Goal: Use online tool/utility

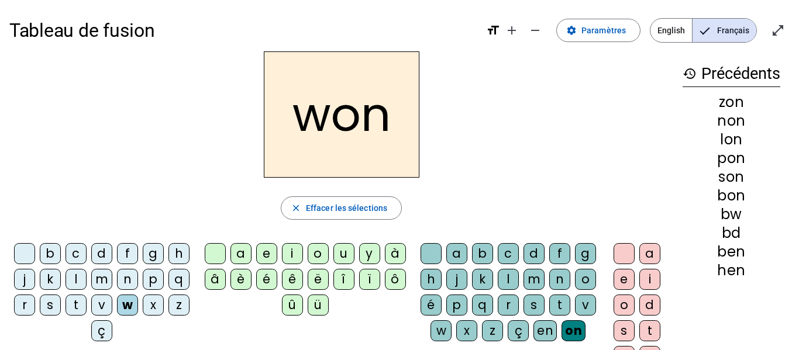
scroll to position [75, 0]
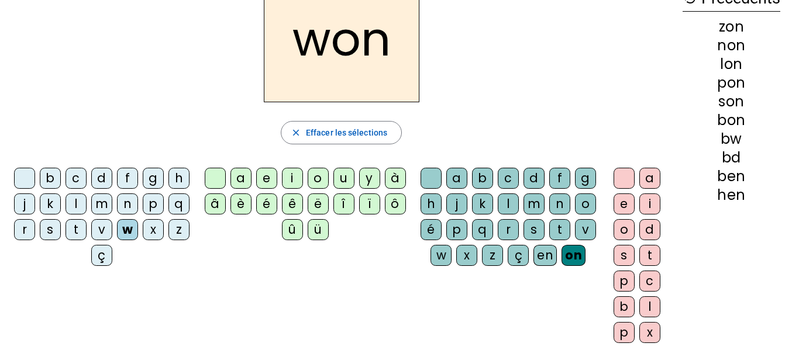
click at [112, 204] on div "m" at bounding box center [101, 204] width 21 height 21
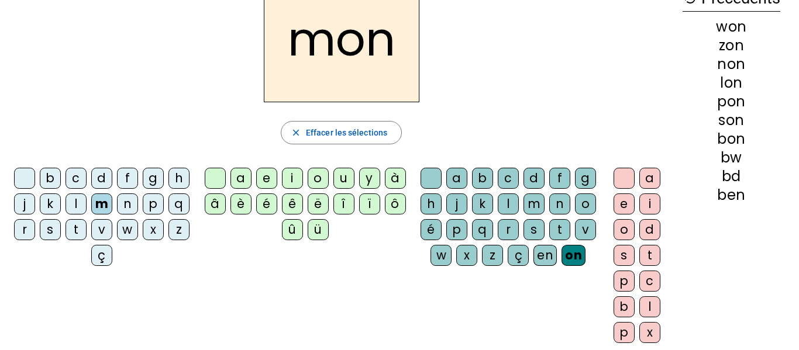
click at [61, 232] on div "s" at bounding box center [50, 229] width 21 height 21
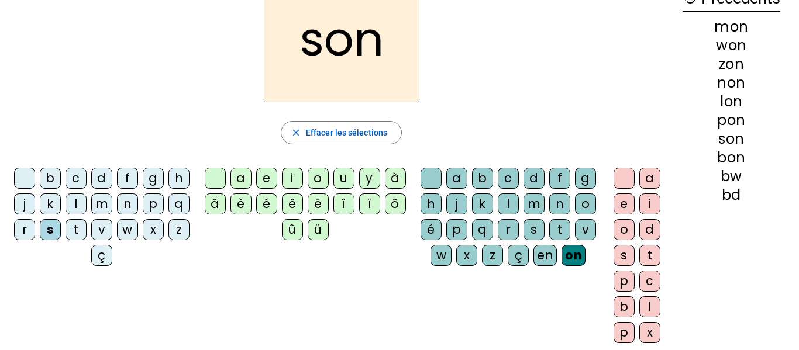
click at [143, 215] on div "p" at bounding box center [153, 204] width 21 height 21
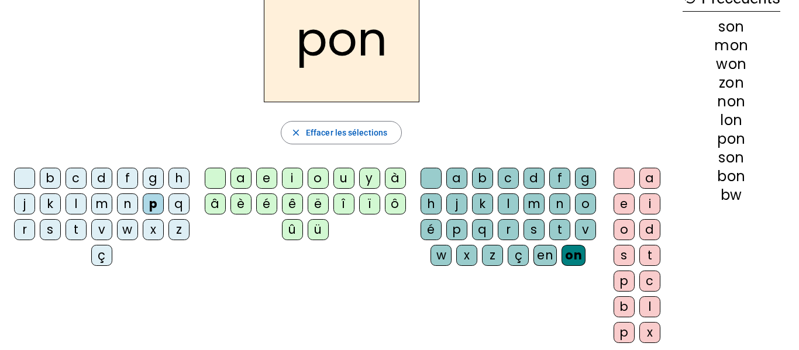
click at [86, 176] on div "c" at bounding box center [76, 178] width 21 height 21
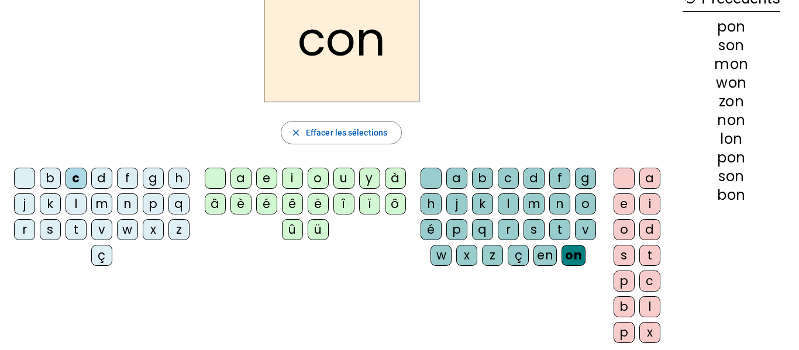
click at [112, 173] on div "d" at bounding box center [101, 178] width 21 height 21
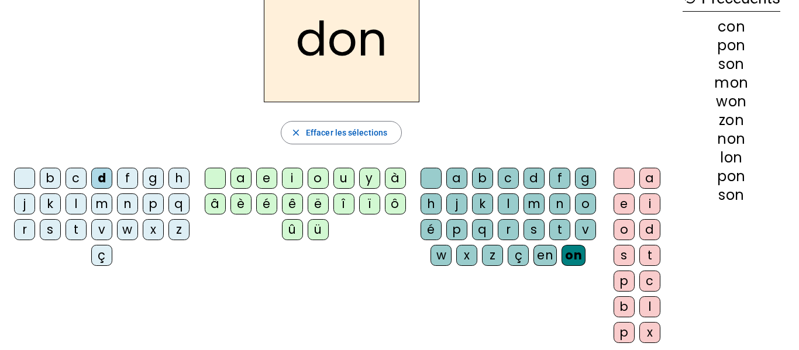
click at [545, 202] on div "m" at bounding box center [534, 204] width 21 height 21
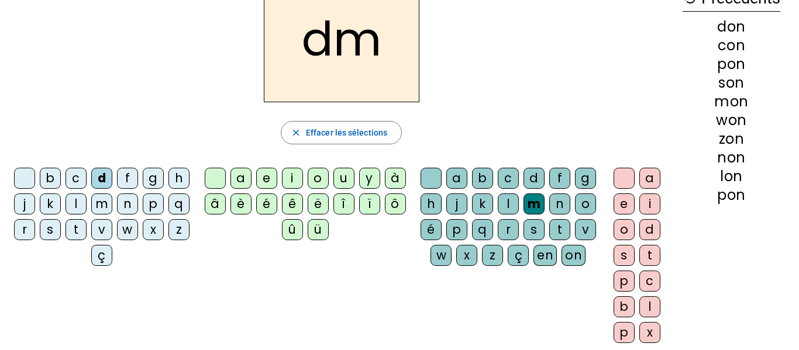
click at [87, 205] on div "l" at bounding box center [76, 204] width 21 height 21
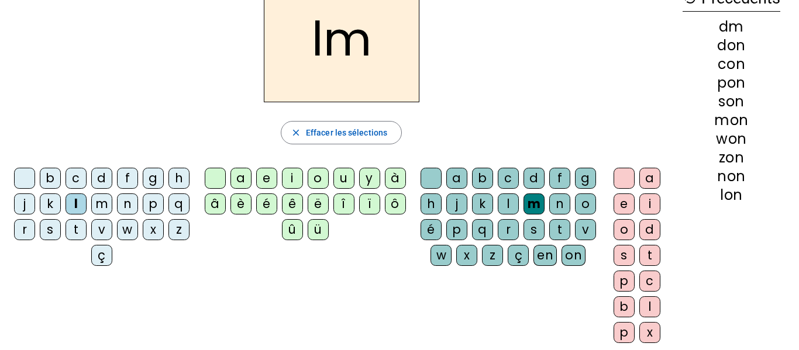
click at [61, 224] on div "s" at bounding box center [50, 229] width 21 height 21
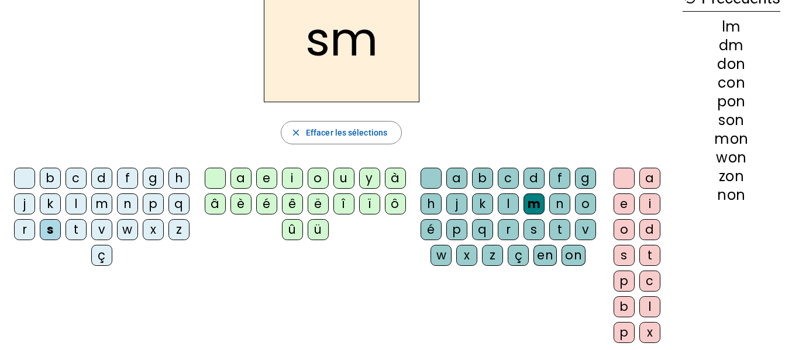
click at [143, 215] on div "p" at bounding box center [153, 204] width 21 height 21
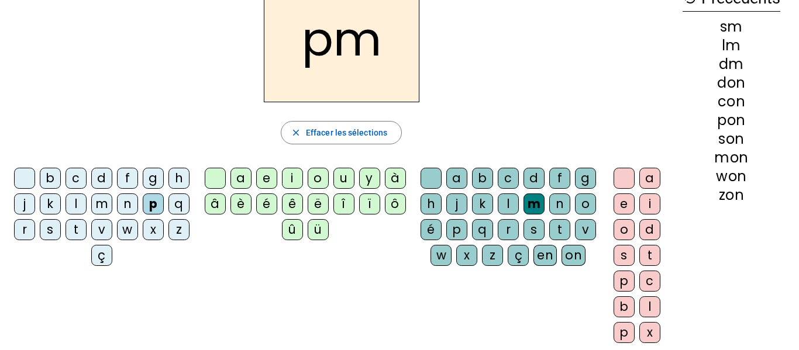
click at [61, 176] on div "b" at bounding box center [50, 178] width 21 height 21
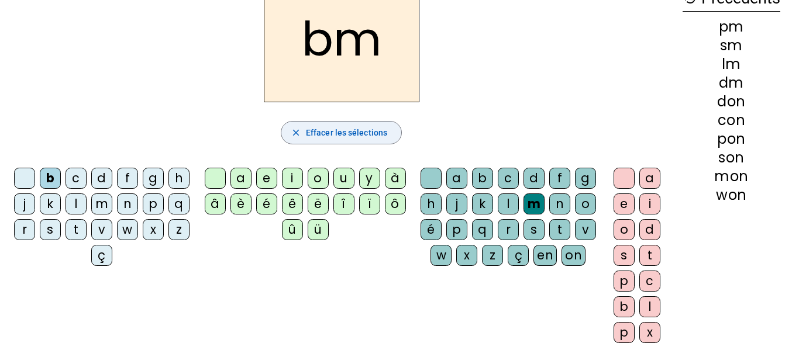
click at [332, 129] on span "Effacer les sélections" at bounding box center [346, 133] width 81 height 14
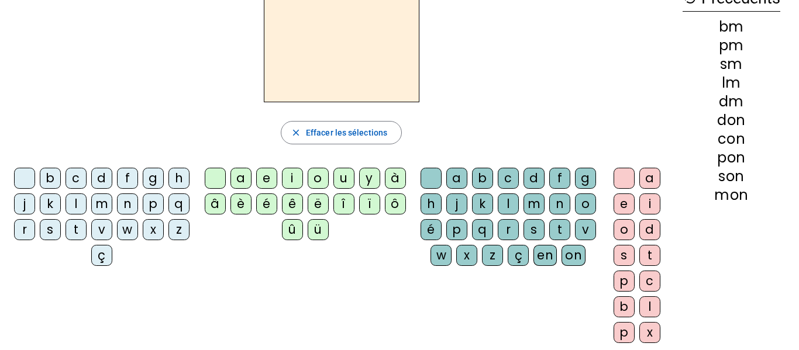
click at [534, 266] on div "en" at bounding box center [545, 255] width 23 height 21
click at [112, 202] on div "m" at bounding box center [101, 204] width 21 height 21
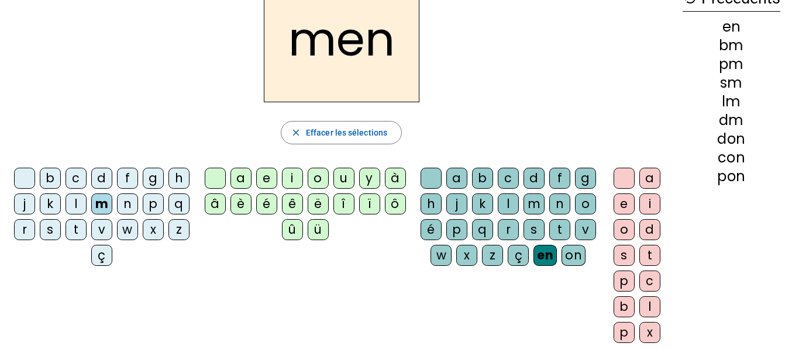
click at [138, 202] on div "n" at bounding box center [127, 204] width 21 height 21
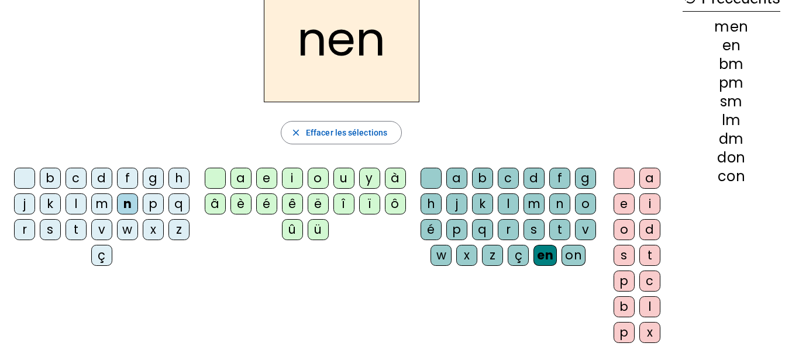
click at [117, 240] on div "w" at bounding box center [127, 229] width 21 height 21
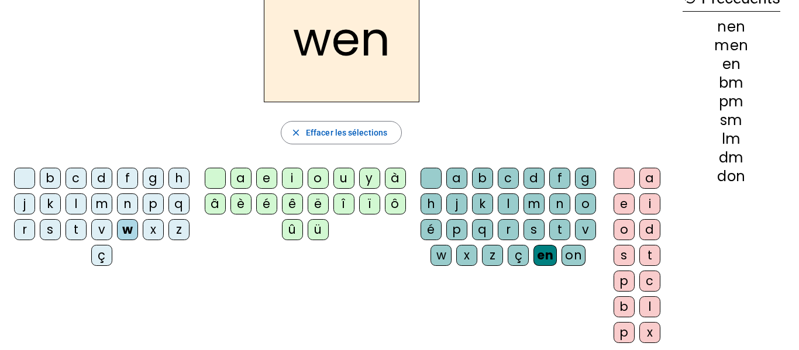
click at [87, 171] on div "c" at bounding box center [76, 178] width 21 height 21
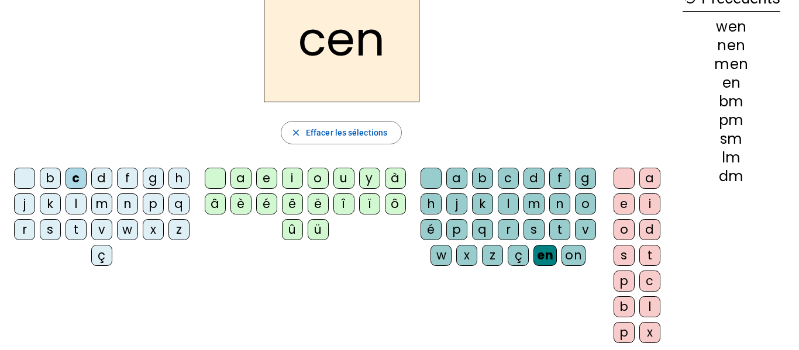
click at [650, 233] on div "d" at bounding box center [650, 229] width 21 height 21
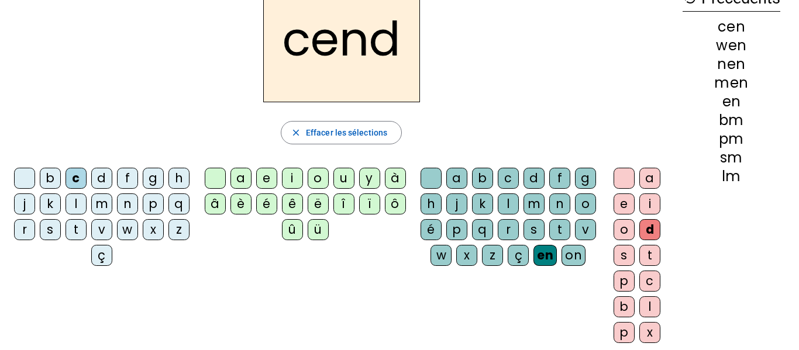
click at [627, 305] on div "b" at bounding box center [624, 307] width 21 height 21
click at [625, 332] on div "p" at bounding box center [624, 332] width 21 height 21
